Goal: Communication & Community: Answer question/provide support

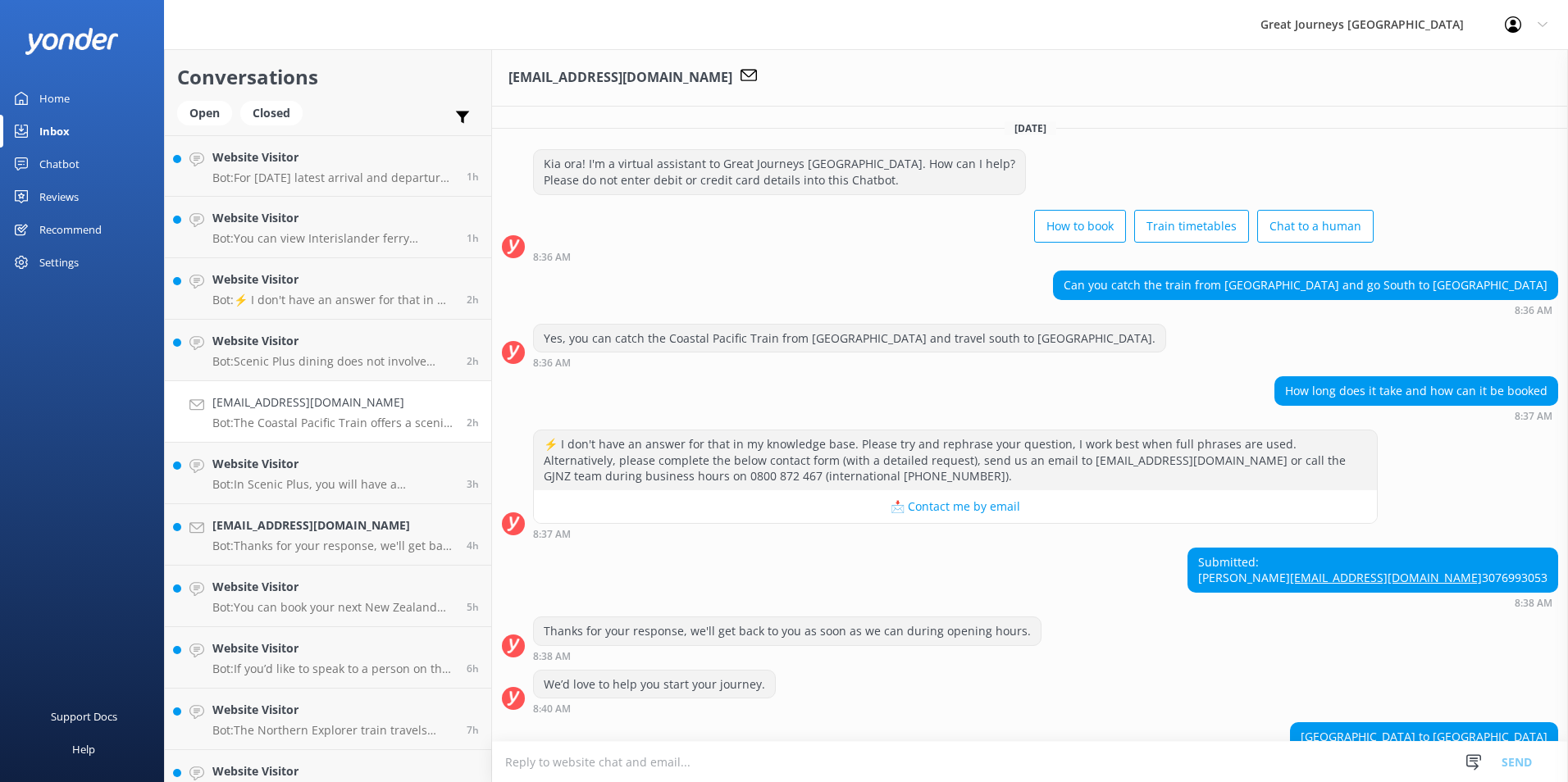
scroll to position [135, 0]
